Goal: Information Seeking & Learning: Learn about a topic

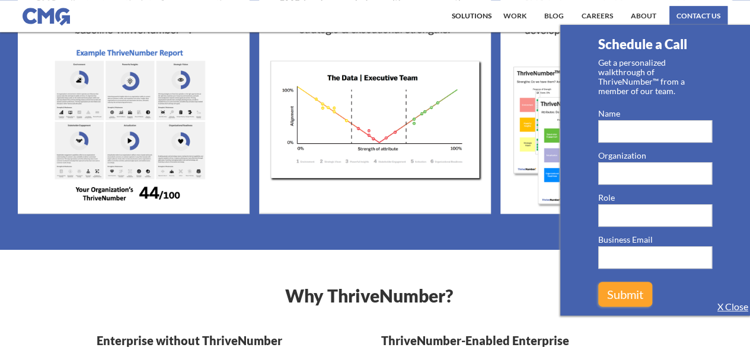
scroll to position [804, 0]
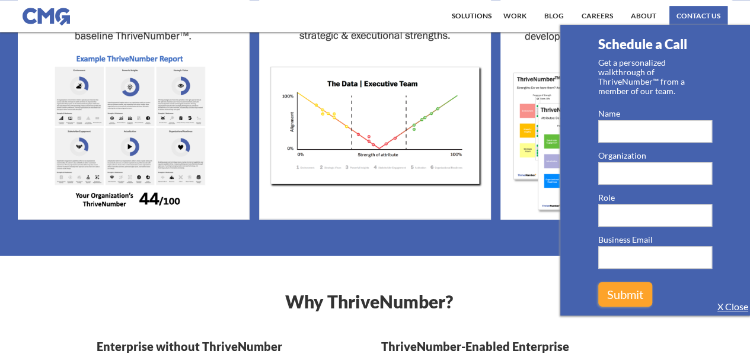
click at [733, 305] on link "X Close" at bounding box center [732, 307] width 31 height 12
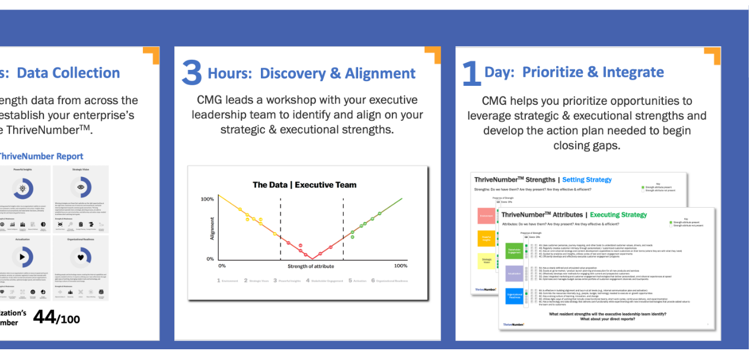
scroll to position [702, 0]
